Goal: Task Accomplishment & Management: Manage account settings

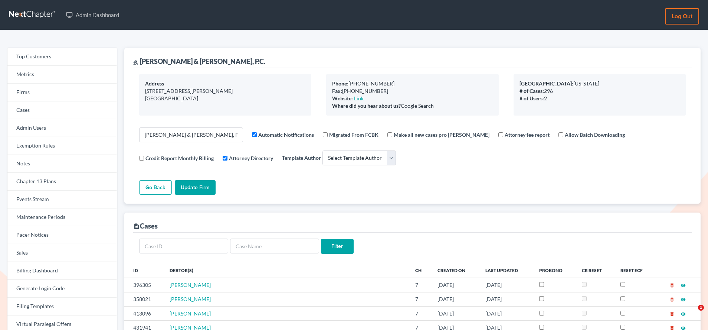
select select
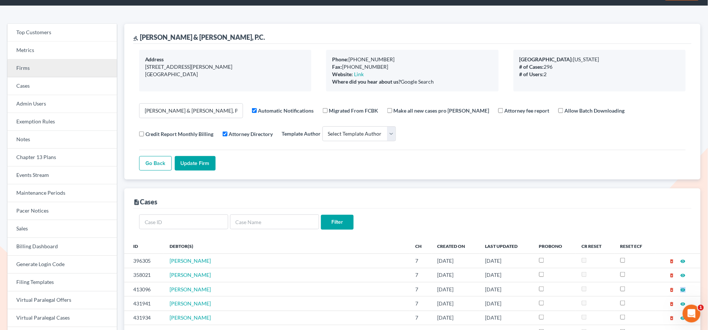
click at [32, 68] on link "Firms" at bounding box center [62, 68] width 110 height 18
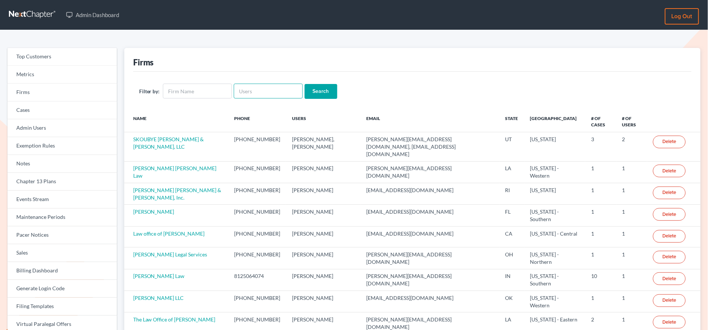
click at [254, 87] on input "text" at bounding box center [268, 91] width 69 height 15
paste input "[PERSON_NAME][EMAIL_ADDRESS][DOMAIN_NAME]"
type input "[PERSON_NAME][EMAIL_ADDRESS][DOMAIN_NAME]"
click at [305, 84] on input "Search" at bounding box center [321, 91] width 33 height 15
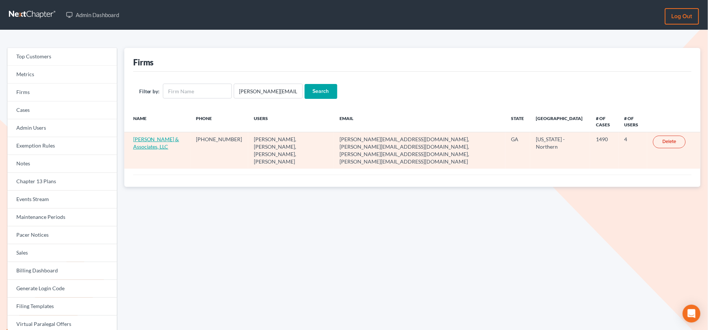
click at [153, 137] on link "[PERSON_NAME] & Associates, LLC" at bounding box center [156, 143] width 46 height 14
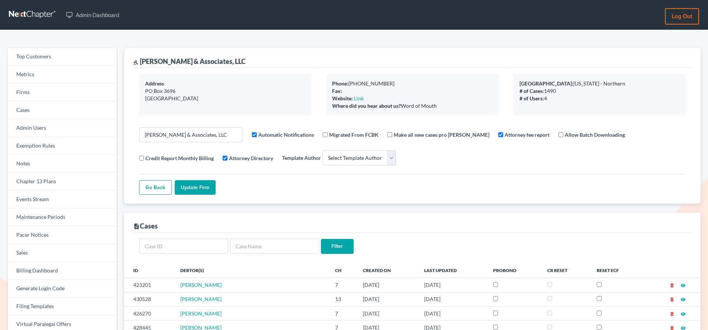
select select
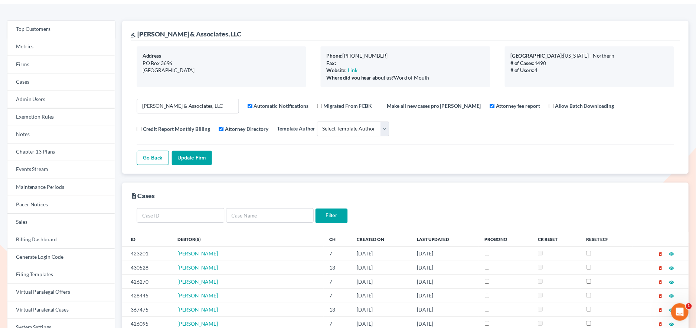
scroll to position [17, 0]
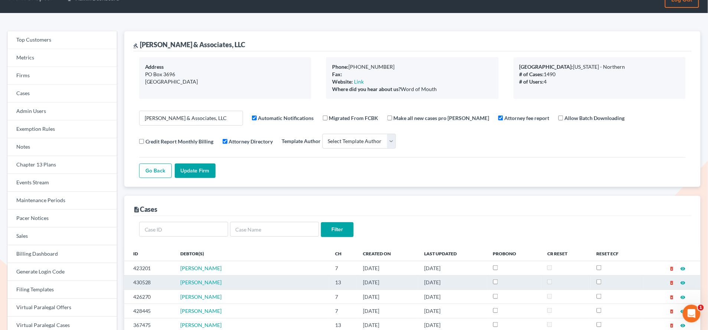
click at [145, 285] on td "430528" at bounding box center [149, 282] width 50 height 14
copy td "430528"
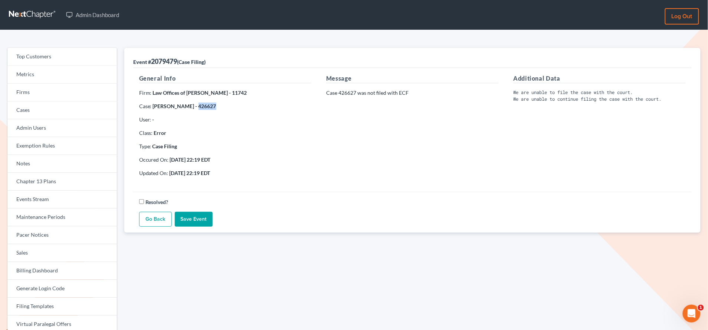
click at [157, 219] on link "Go Back" at bounding box center [155, 219] width 33 height 15
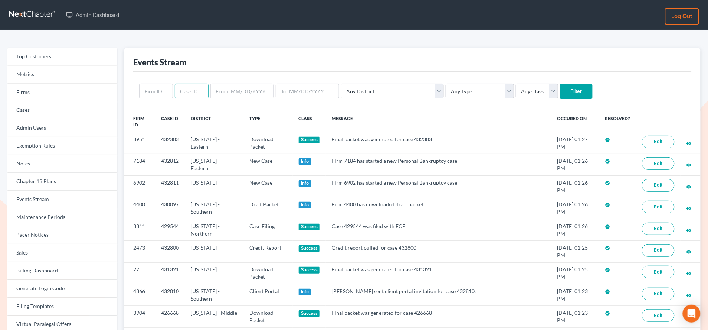
click at [189, 92] on input "text" at bounding box center [192, 91] width 34 height 15
paste input "430528"
type input "430528"
click at [560, 84] on input "Filter" at bounding box center [576, 91] width 33 height 15
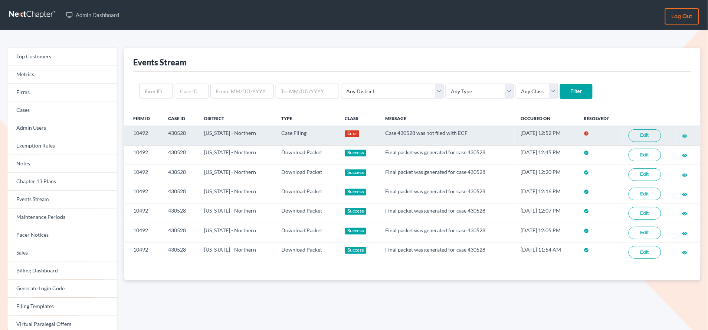
click at [648, 135] on link "Edit" at bounding box center [645, 135] width 33 height 13
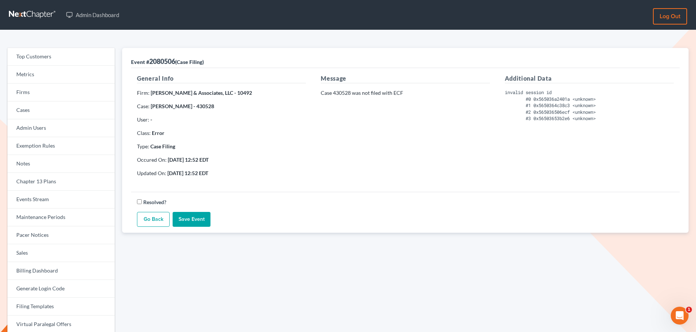
click at [208, 107] on strong "[PERSON_NAME] - 430528" at bounding box center [182, 106] width 63 height 6
copy strong "430528"
click at [157, 212] on link "Go Back" at bounding box center [153, 219] width 33 height 15
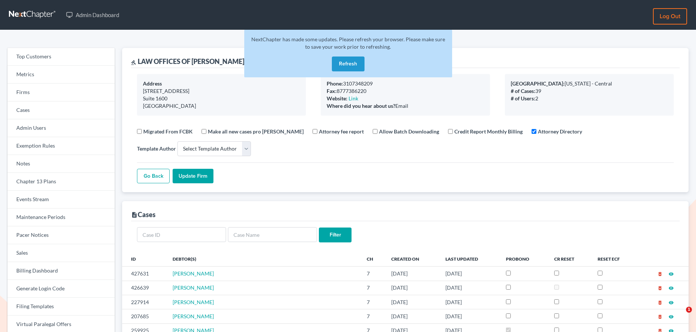
select select
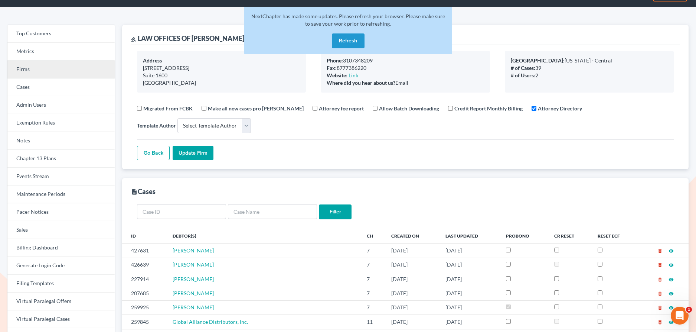
click at [53, 68] on link "Firms" at bounding box center [60, 70] width 107 height 18
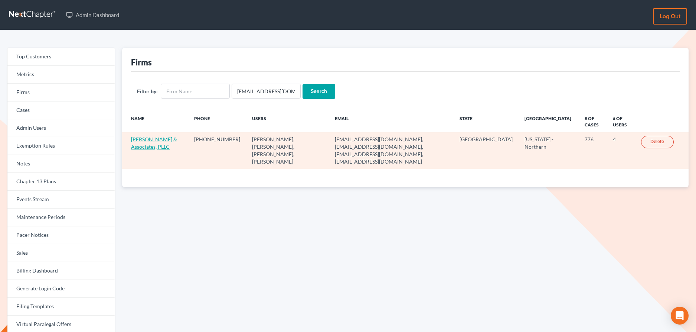
click at [135, 140] on link "[PERSON_NAME] & Associates, PLLC" at bounding box center [154, 143] width 46 height 14
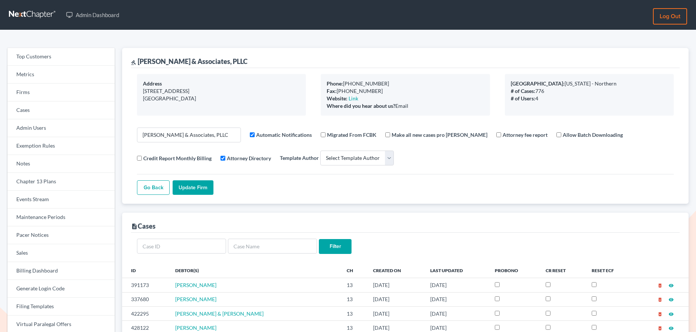
select select
click at [35, 96] on link "Firms" at bounding box center [60, 93] width 107 height 18
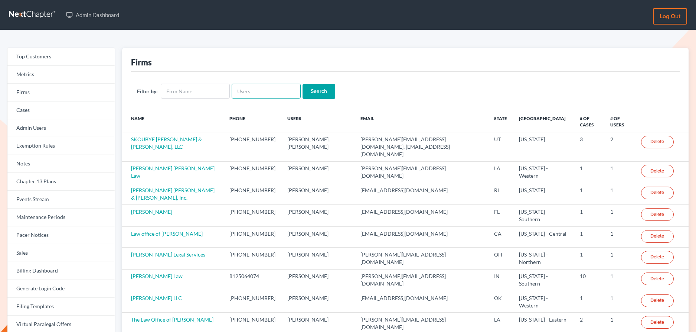
click at [253, 92] on input "text" at bounding box center [266, 91] width 69 height 15
paste input "[EMAIL_ADDRESS][DOMAIN_NAME]"
type input "[EMAIL_ADDRESS][DOMAIN_NAME]"
click at [303, 84] on input "Search" at bounding box center [319, 91] width 33 height 15
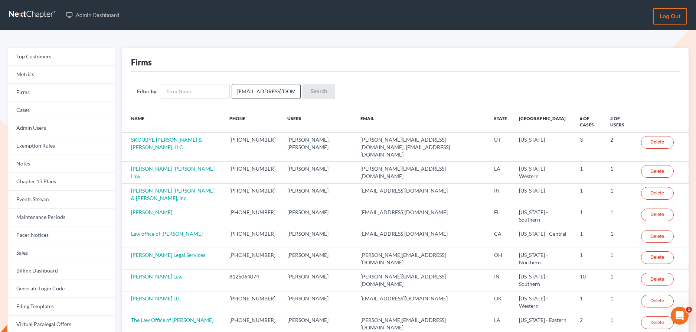
scroll to position [0, 0]
click at [287, 94] on input "[EMAIL_ADDRESS][DOMAIN_NAME]" at bounding box center [266, 91] width 69 height 15
click at [218, 92] on input "text" at bounding box center [195, 91] width 69 height 15
click at [267, 92] on input "a_nichols_law@protonmail.com" at bounding box center [266, 91] width 69 height 15
click at [248, 91] on input "text" at bounding box center [266, 91] width 69 height 15
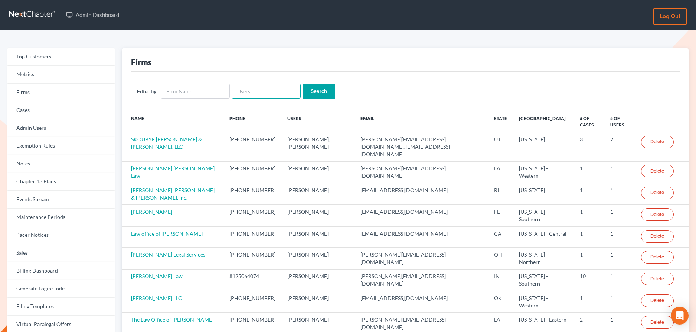
paste input "a_nichols_law@protonmail.com"
type input "[EMAIL_ADDRESS][DOMAIN_NAME]"
click at [303, 84] on input "Search" at bounding box center [319, 91] width 33 height 15
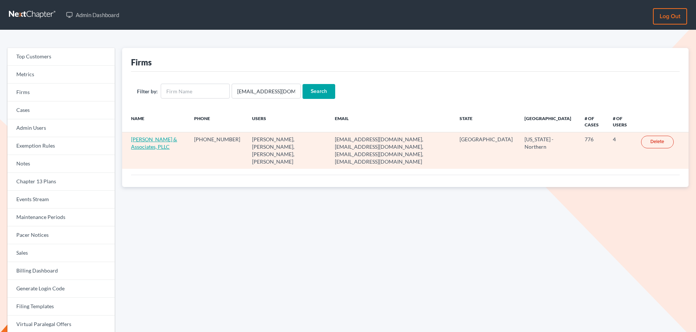
click at [146, 139] on link "Andrew Nichols & Associates, PLLC" at bounding box center [154, 143] width 46 height 14
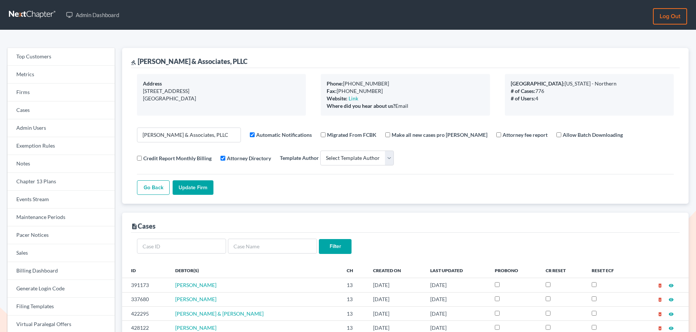
select select
click at [39, 88] on link "Firms" at bounding box center [60, 93] width 107 height 18
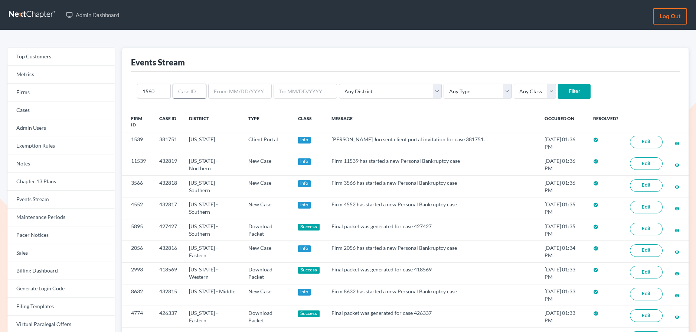
type input "1560"
click at [558, 84] on input "Filter" at bounding box center [574, 91] width 33 height 15
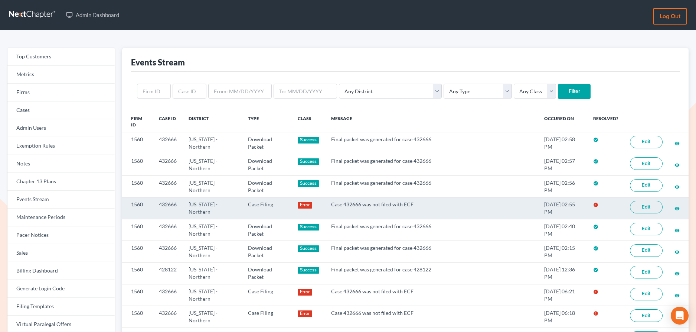
click at [643, 207] on link "Edit" at bounding box center [646, 206] width 33 height 13
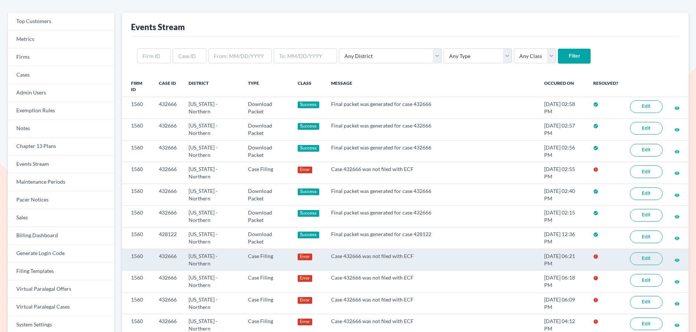
scroll to position [35, 0]
click at [645, 262] on link "Edit" at bounding box center [646, 258] width 33 height 13
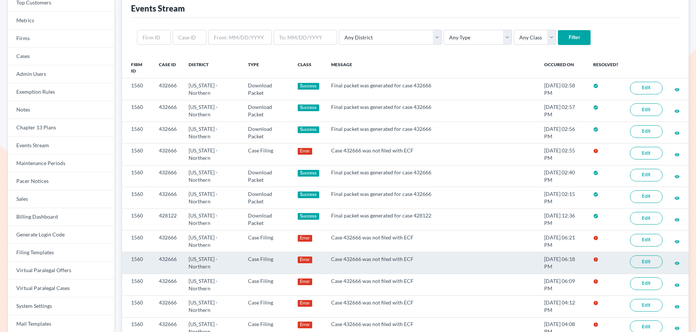
scroll to position [54, 0]
click at [643, 260] on link "Edit" at bounding box center [646, 261] width 33 height 13
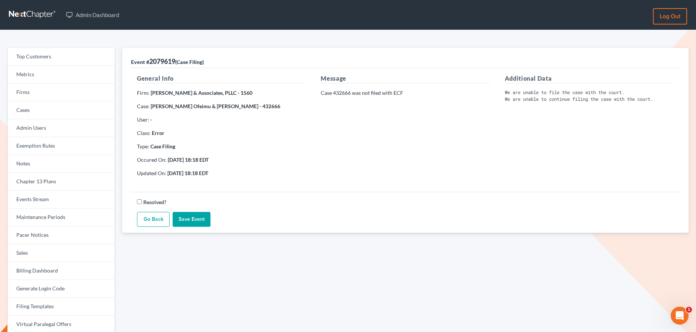
click at [239, 106] on strong "Smith Ofeimu & Yvonne Ofeimu - 432666" at bounding box center [216, 106] width 130 height 6
copy strong "432666"
click at [154, 219] on link "Go Back" at bounding box center [153, 219] width 33 height 15
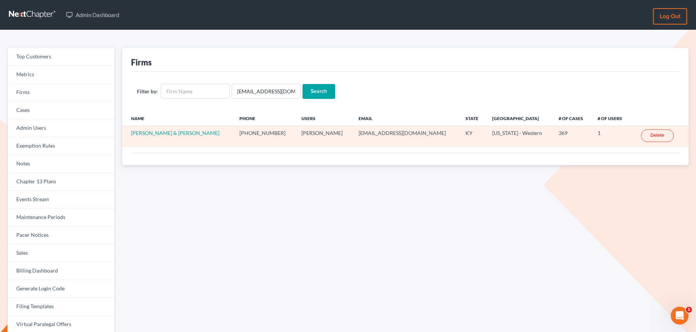
click at [148, 126] on td "[PERSON_NAME] & [PERSON_NAME]" at bounding box center [177, 136] width 111 height 21
click at [148, 131] on link "[PERSON_NAME] & [PERSON_NAME]" at bounding box center [175, 133] width 88 height 6
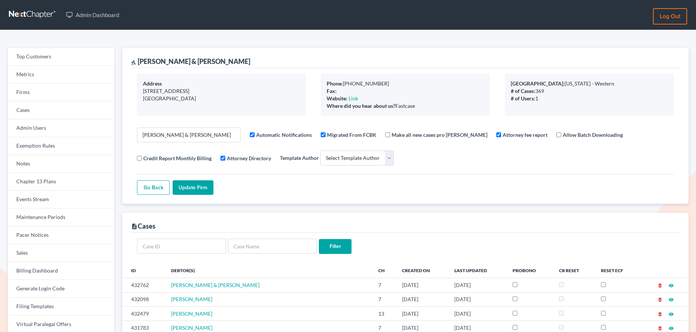
select select
click at [54, 97] on link "Firms" at bounding box center [60, 93] width 107 height 18
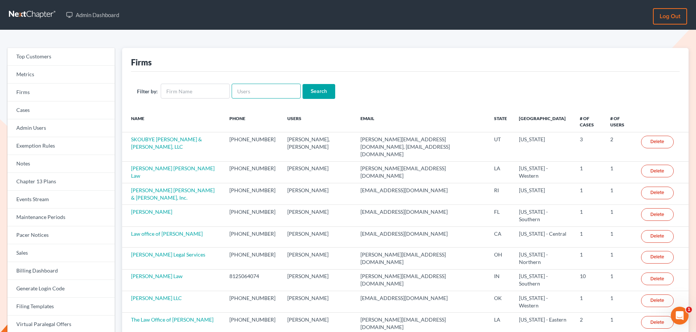
click at [255, 92] on input "text" at bounding box center [266, 91] width 69 height 15
paste input "[EMAIL_ADDRESS][DOMAIN_NAME]"
type input "[EMAIL_ADDRESS][DOMAIN_NAME]"
click at [303, 84] on input "Search" at bounding box center [319, 91] width 33 height 15
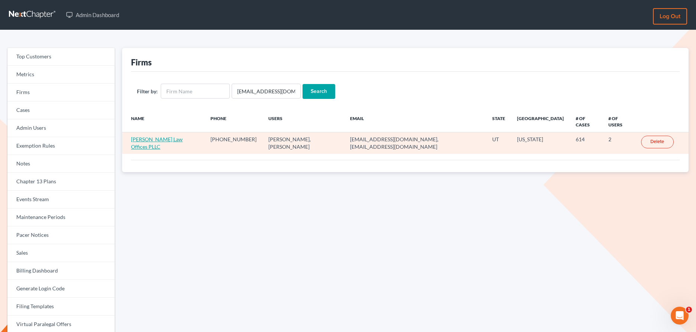
click at [160, 136] on link "Arnold Law Offices PLLC" at bounding box center [157, 143] width 52 height 14
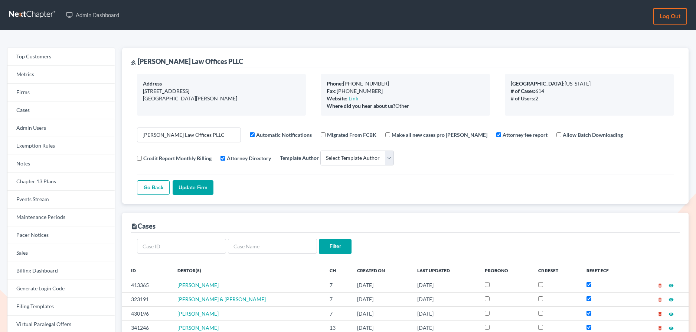
select select
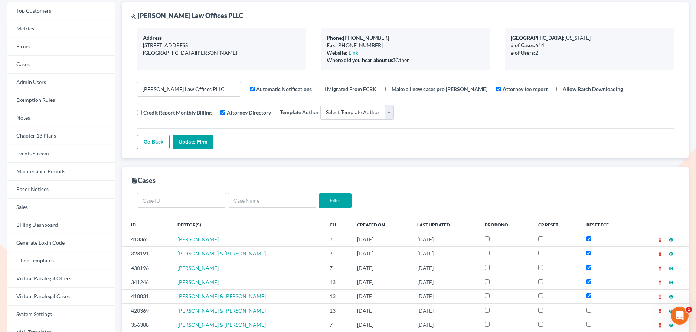
scroll to position [49, 0]
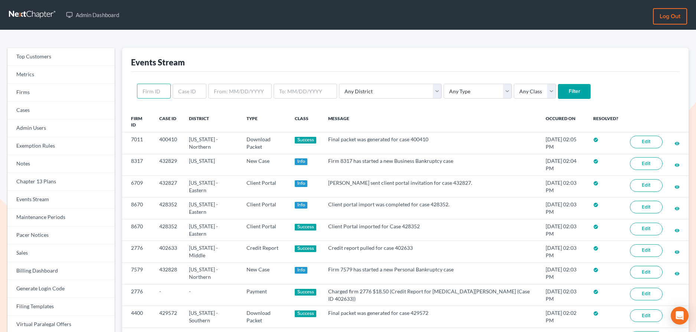
click at [159, 92] on input "text" at bounding box center [154, 91] width 34 height 15
paste input "4395"
type input "4395"
click at [558, 84] on input "Filter" at bounding box center [574, 91] width 33 height 15
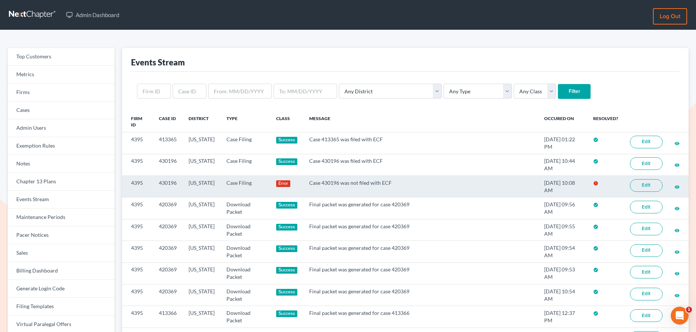
click at [652, 187] on link "Edit" at bounding box center [646, 185] width 33 height 13
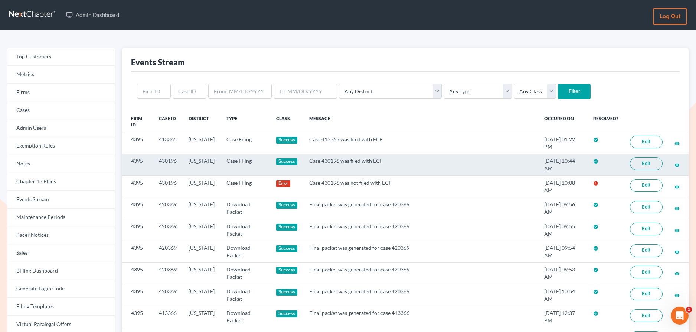
click at [653, 164] on link "Edit" at bounding box center [646, 163] width 33 height 13
click at [167, 161] on td "430196" at bounding box center [168, 165] width 30 height 22
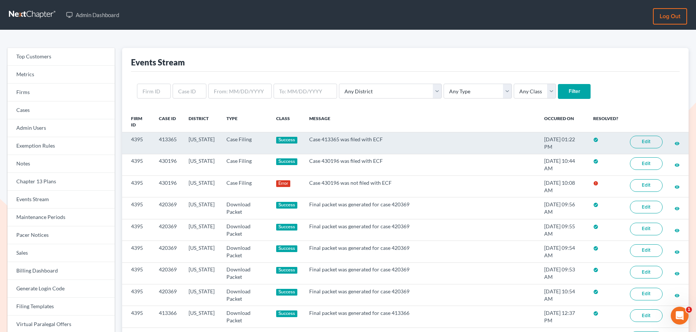
click at [168, 139] on td "413365" at bounding box center [168, 143] width 30 height 22
copy td "413365"
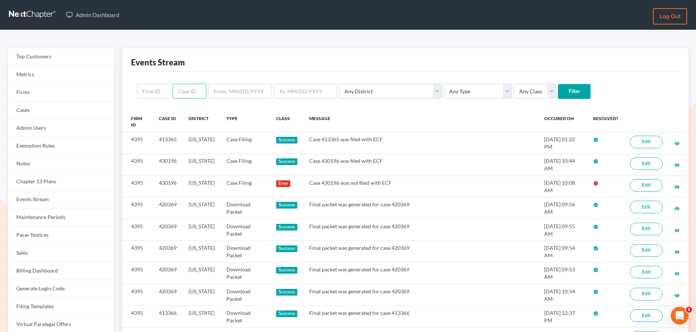
click at [196, 91] on input "text" at bounding box center [190, 91] width 34 height 15
paste input "413365"
type input "413365"
click at [558, 84] on input "Filter" at bounding box center [574, 91] width 33 height 15
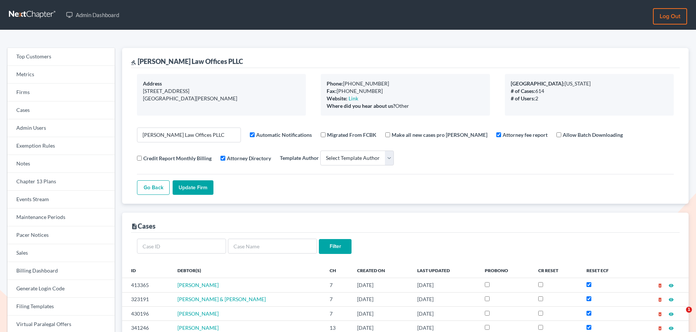
select select
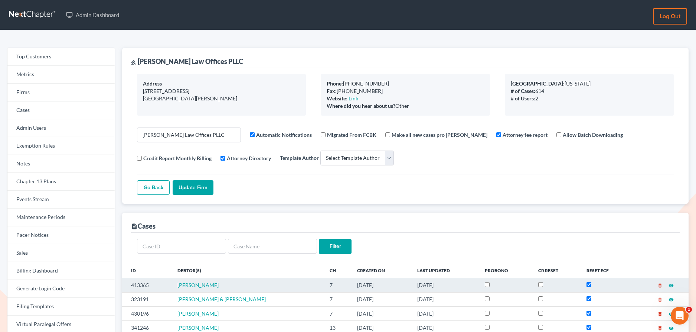
click at [143, 283] on td "413365" at bounding box center [146, 285] width 49 height 14
copy td "413365"
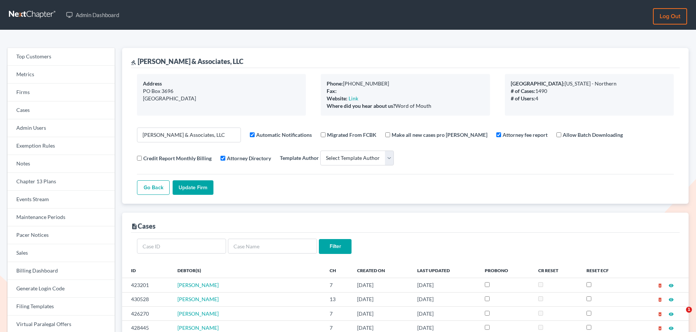
select select
click at [54, 84] on link "Firms" at bounding box center [60, 93] width 107 height 18
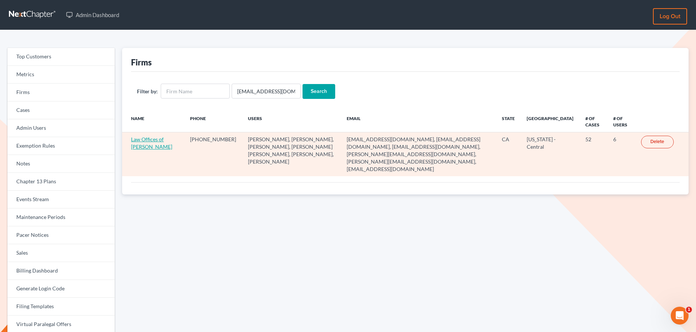
click at [142, 139] on link "Law Offices of [PERSON_NAME]" at bounding box center [151, 143] width 41 height 14
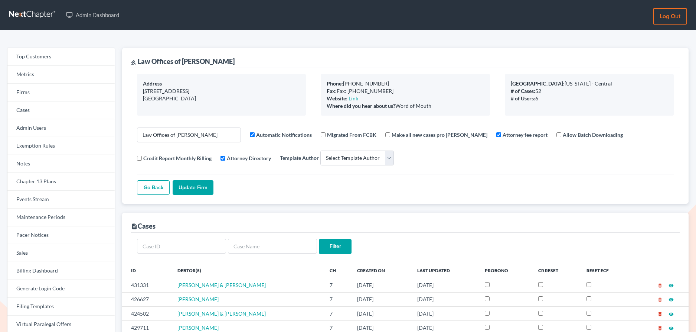
select select
click at [34, 93] on link "Firms" at bounding box center [60, 93] width 107 height 18
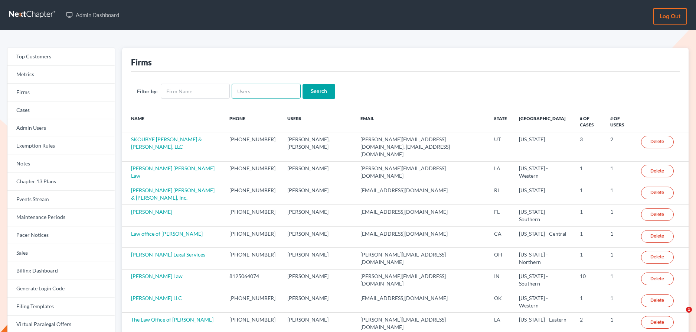
paste input "[PERSON_NAME][EMAIL_ADDRESS][DOMAIN_NAME]"
type input "laura@thersfirm.com"
click at [303, 84] on input "Search" at bounding box center [319, 91] width 33 height 15
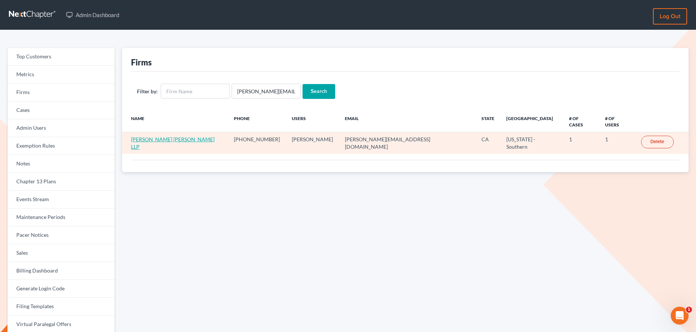
click at [156, 136] on link "[PERSON_NAME] [PERSON_NAME] LLP" at bounding box center [173, 143] width 84 height 14
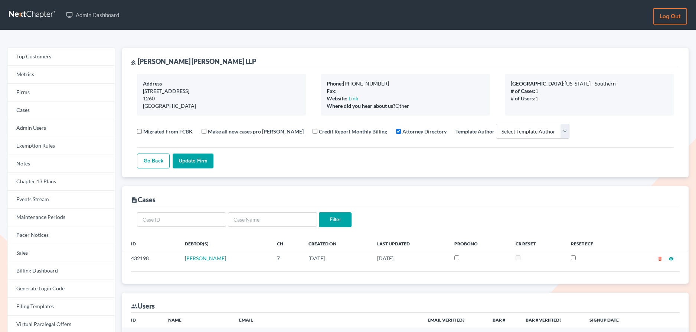
select select
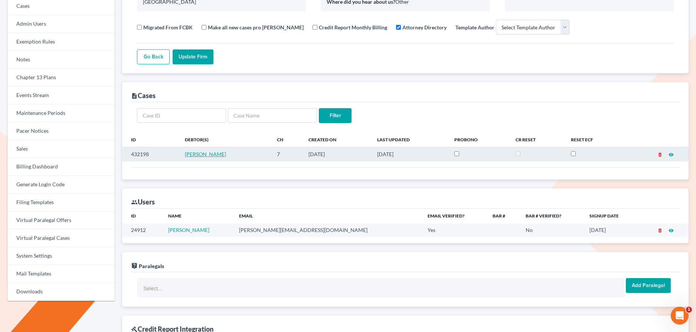
scroll to position [107, 0]
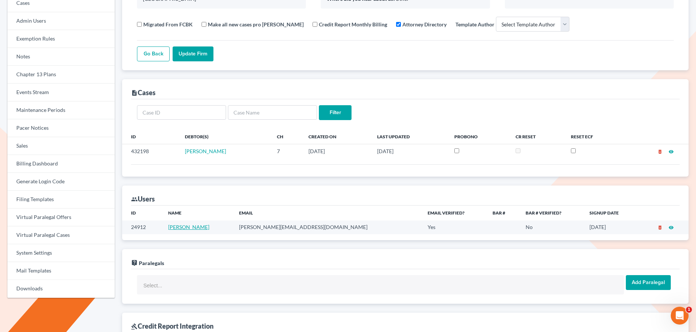
click at [199, 229] on link "[PERSON_NAME]" at bounding box center [188, 226] width 41 height 6
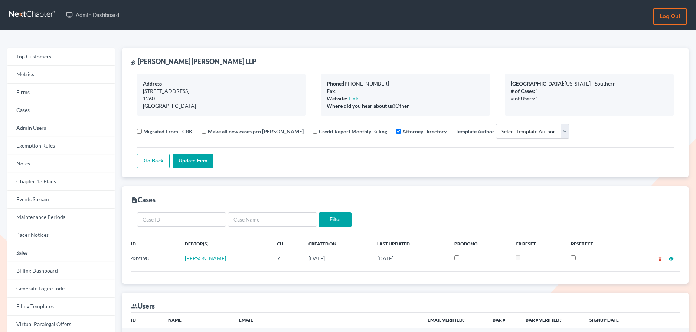
select select
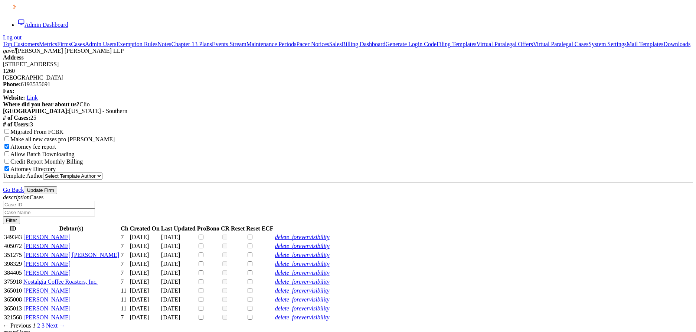
select select
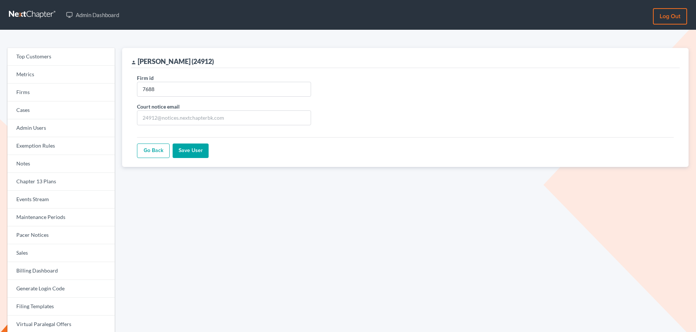
type input "7688"
click at [195, 150] on input "Save User" at bounding box center [191, 150] width 36 height 15
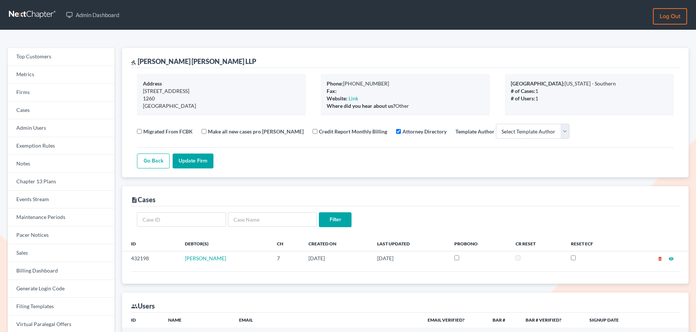
select select
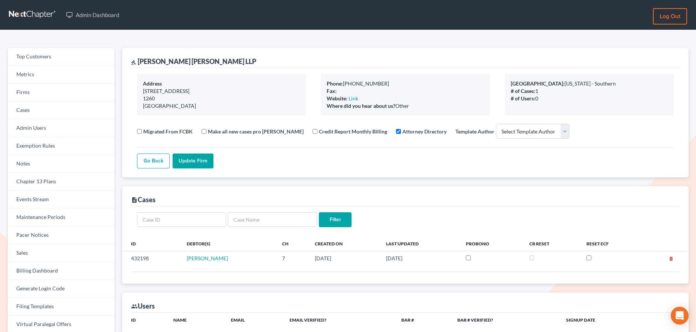
select select
